Goal: Find specific page/section

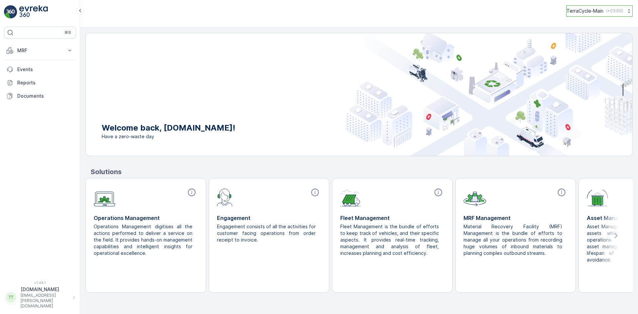
click at [602, 10] on div "TerraCycle-Main ( +03:00 )" at bounding box center [595, 11] width 56 height 7
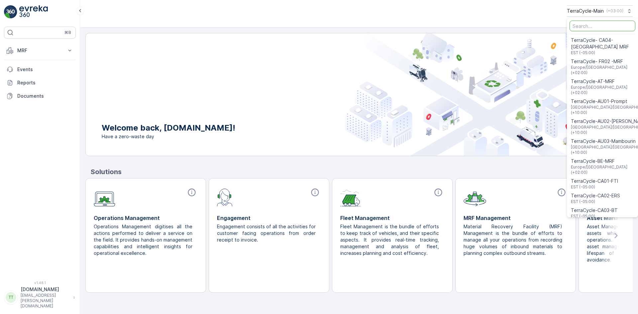
click at [592, 26] on input "Menu" at bounding box center [603, 26] width 66 height 11
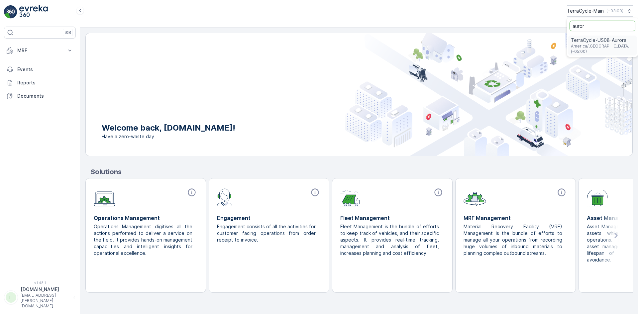
type input "auror"
click at [599, 42] on span "TerraCycle-US08-Aurora" at bounding box center [602, 40] width 63 height 7
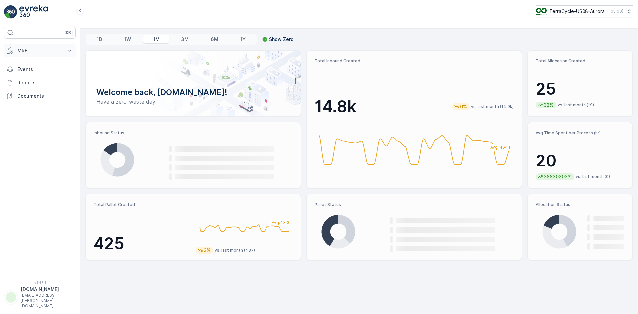
click at [58, 51] on p "MRF" at bounding box center [39, 50] width 45 height 7
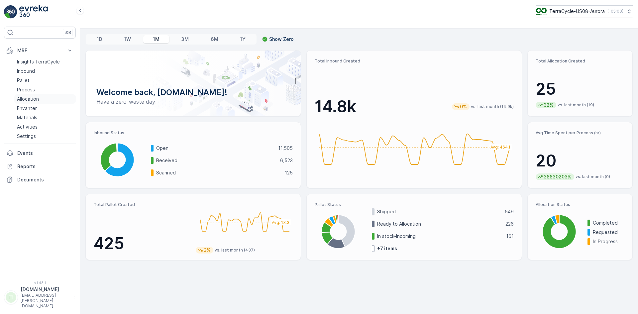
click at [31, 100] on p "Allocation" at bounding box center [28, 99] width 22 height 7
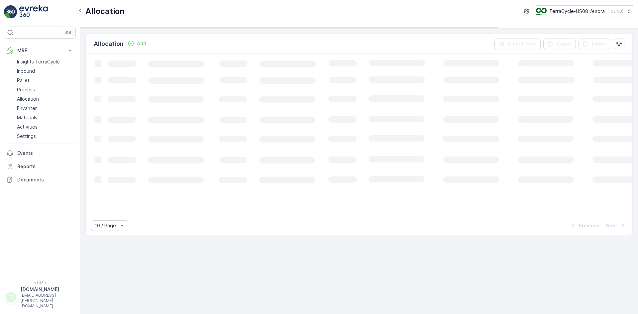
click at [303, 283] on div "Allocation Add Clear Filters Export Import Loading... 10 / Page Previous Next" at bounding box center [359, 171] width 558 height 286
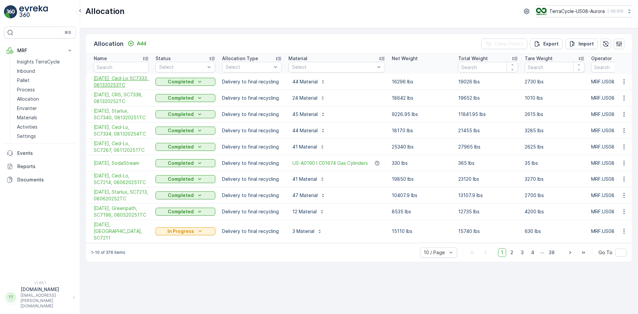
click at [117, 88] on span "08/18/25, Ced-Lo,SC7333, 081320253TC" at bounding box center [121, 81] width 55 height 13
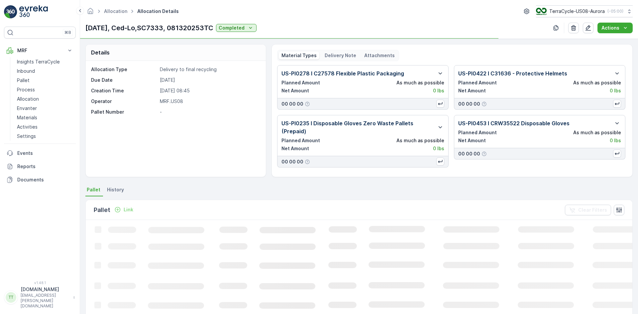
click at [342, 56] on p "Delivery Note" at bounding box center [341, 55] width 32 height 7
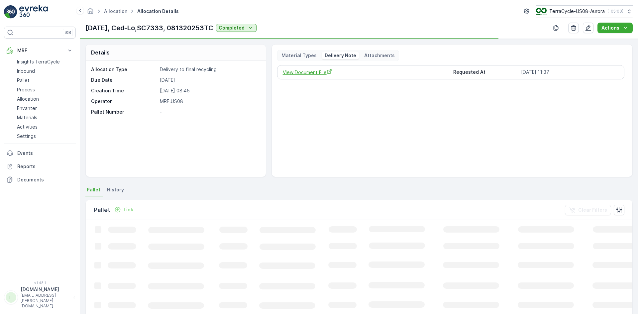
click at [317, 70] on span "View Document File" at bounding box center [365, 72] width 165 height 7
